Goal: Task Accomplishment & Management: Manage account settings

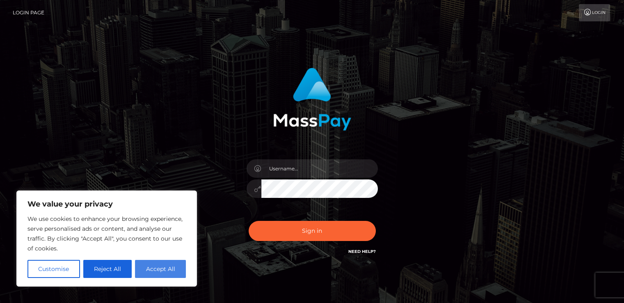
click at [176, 273] on button "Accept All" at bounding box center [160, 268] width 51 height 18
checkbox input "true"
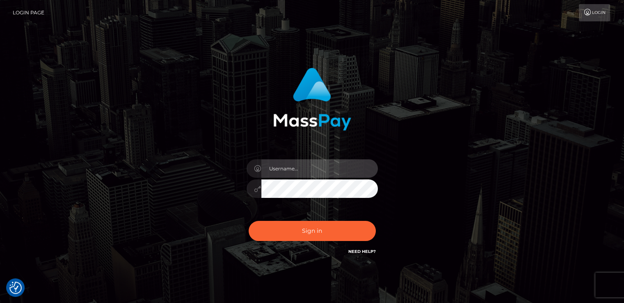
click at [306, 168] on input "text" at bounding box center [319, 168] width 116 height 18
type input "[EMAIL_ADDRESS][DOMAIN_NAME]"
click at [248, 221] on button "Sign in" at bounding box center [311, 231] width 127 height 20
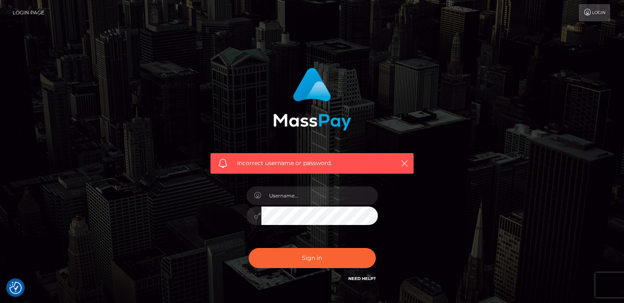
scroll to position [56, 0]
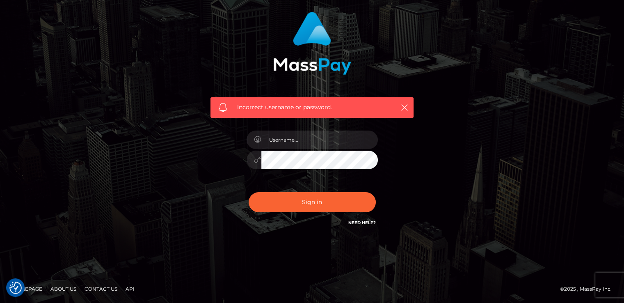
click at [372, 222] on link "Need Help?" at bounding box center [361, 222] width 27 height 5
click at [296, 145] on input "text" at bounding box center [319, 139] width 116 height 18
